Goal: Find specific page/section: Find specific page/section

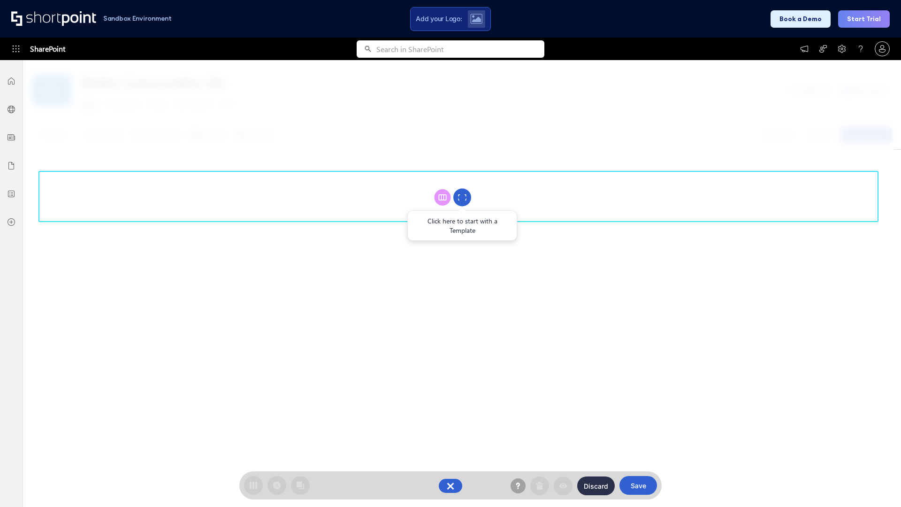
click at [462, 197] on circle at bounding box center [462, 198] width 18 height 18
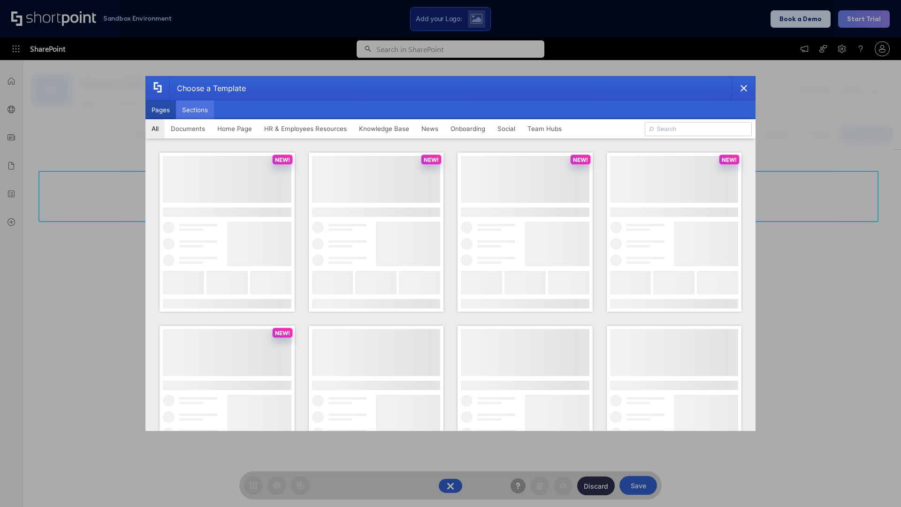
click at [195, 110] on button "Sections" at bounding box center [195, 109] width 38 height 19
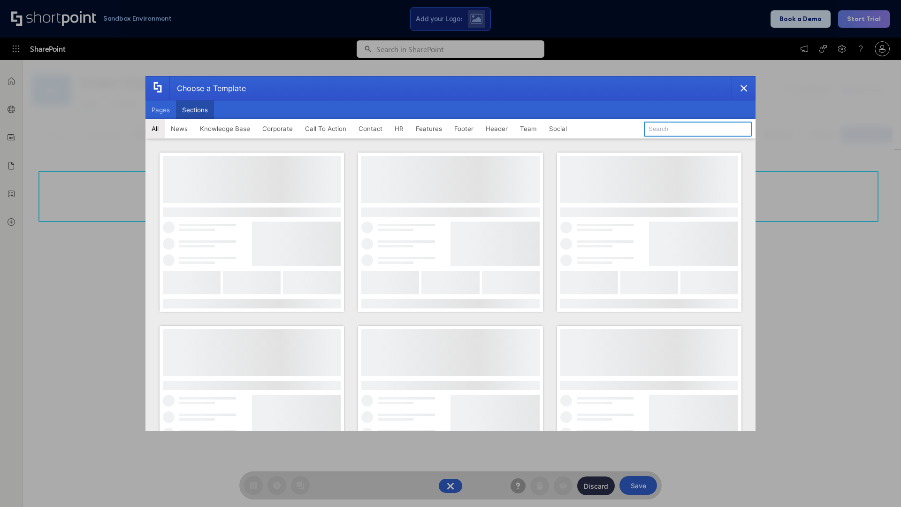
type input "FAQ 3"
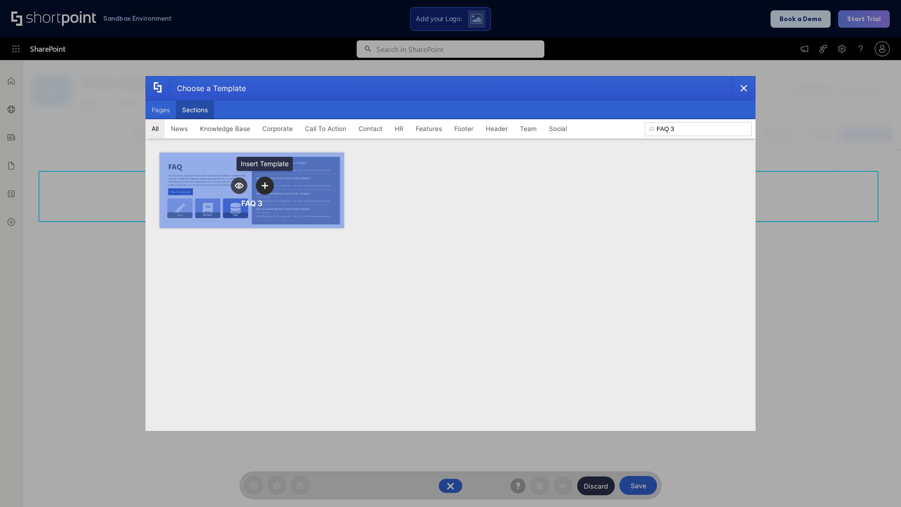
click at [265, 185] on icon "template selector" at bounding box center [264, 185] width 7 height 7
